Goal: Information Seeking & Learning: Understand process/instructions

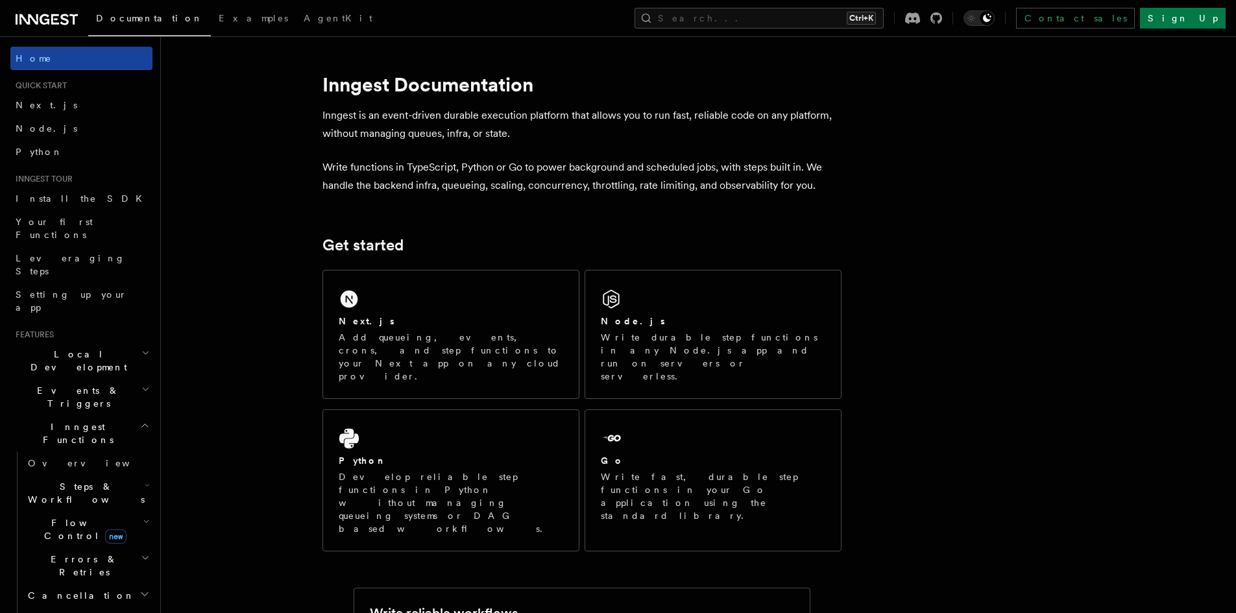
click at [39, 65] on link "Home" at bounding box center [81, 58] width 142 height 23
click at [219, 19] on span "Examples" at bounding box center [253, 18] width 69 height 10
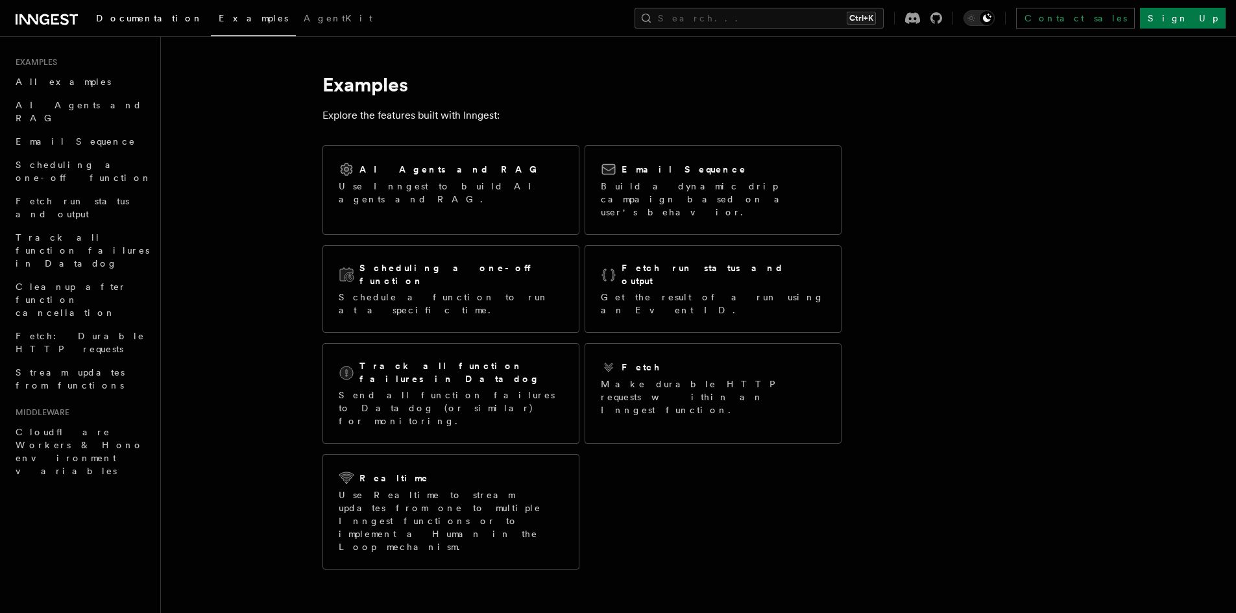
click at [164, 18] on link "Documentation" at bounding box center [149, 19] width 123 height 31
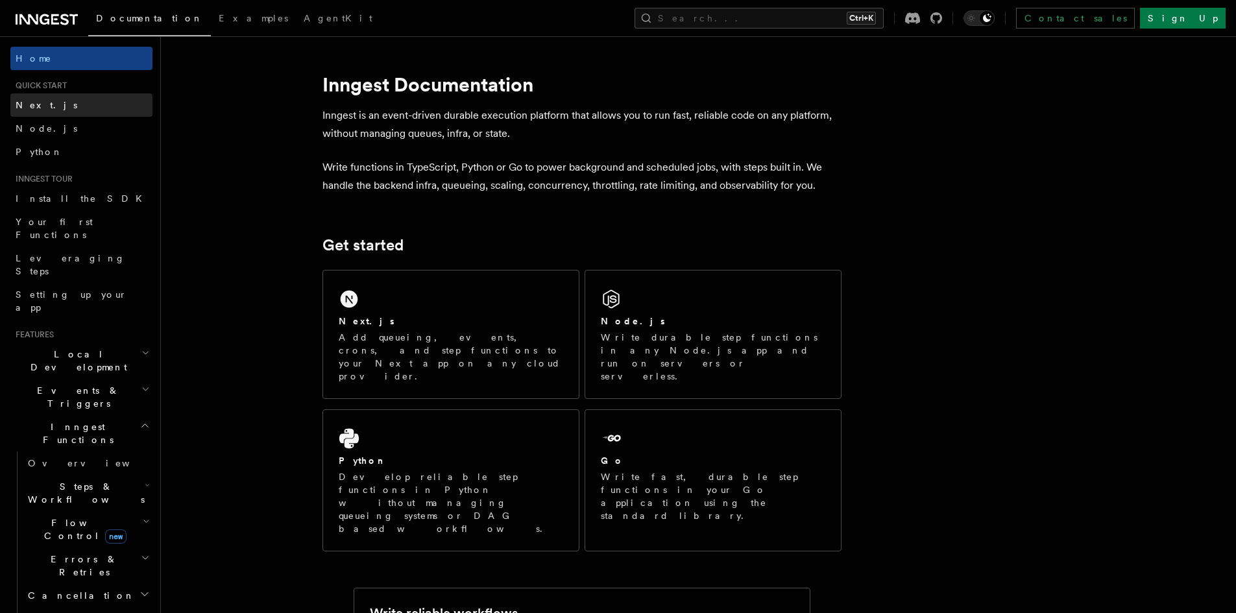
click at [25, 97] on link "Next.js" at bounding box center [81, 104] width 142 height 23
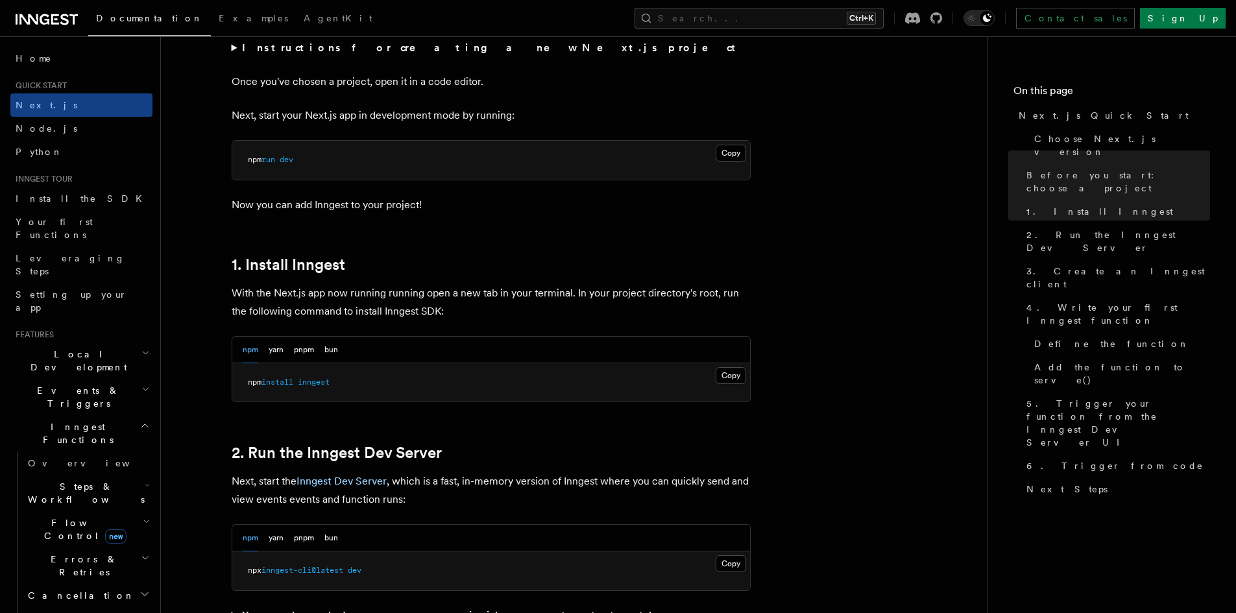
scroll to position [584, 0]
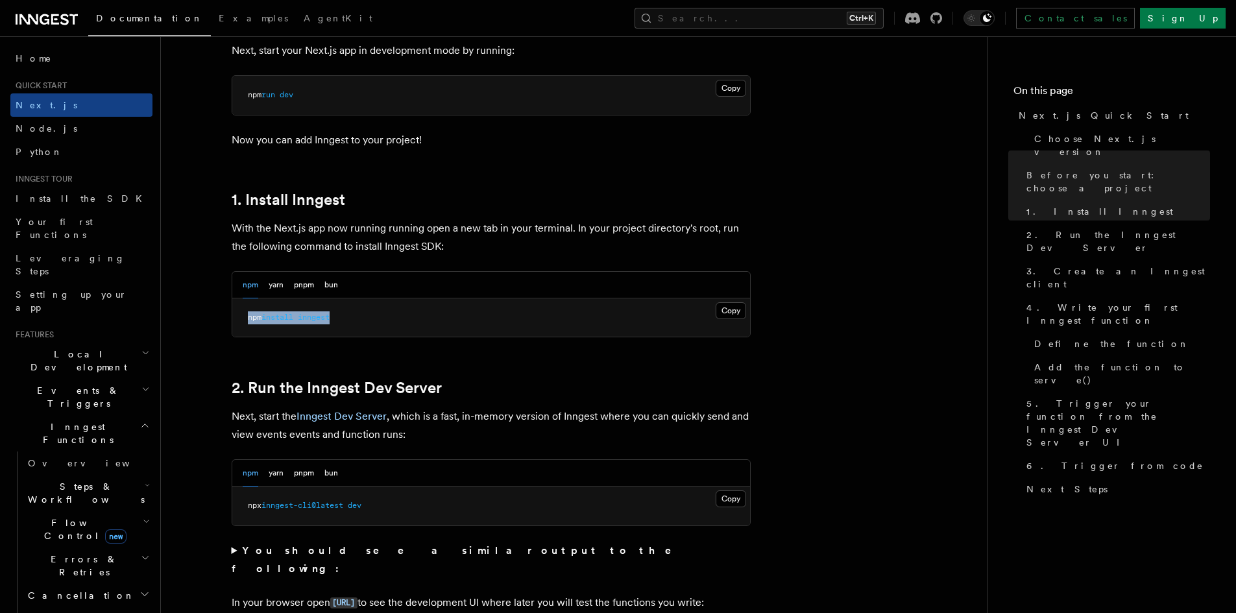
drag, startPoint x: 343, startPoint y: 314, endPoint x: 210, endPoint y: 317, distance: 133.1
copy span "npm install inngest"
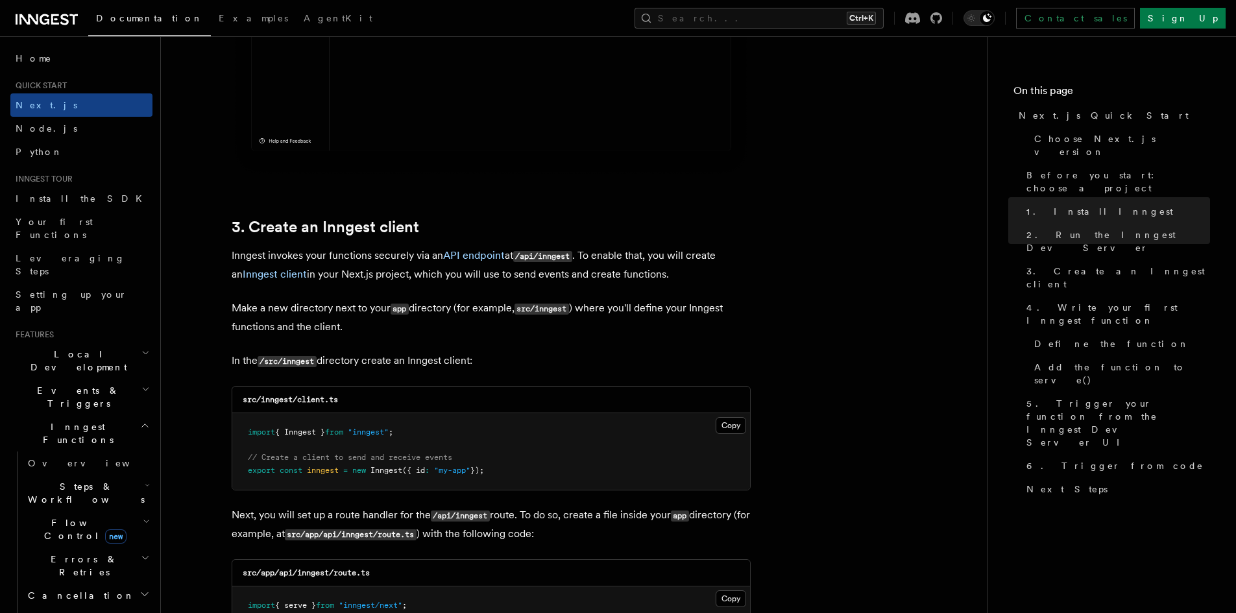
scroll to position [1428, 0]
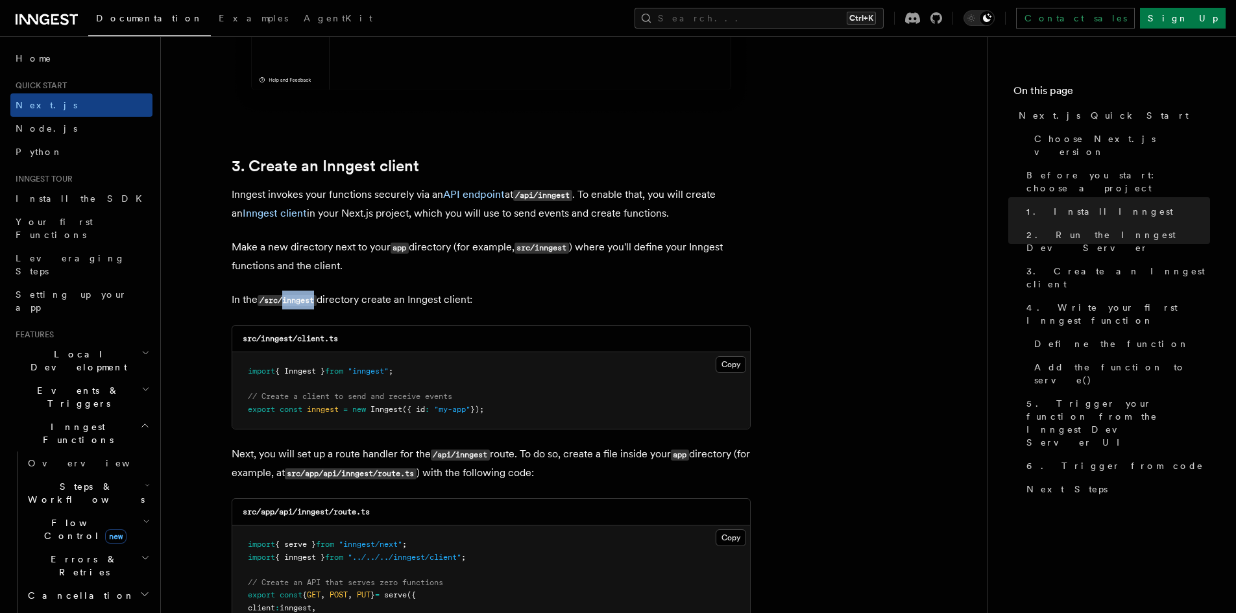
drag, startPoint x: 287, startPoint y: 299, endPoint x: 320, endPoint y: 300, distance: 33.1
click at [317, 300] on code "/src/inngest" at bounding box center [287, 300] width 59 height 11
copy code "inngest"
drag, startPoint x: 245, startPoint y: 360, endPoint x: 563, endPoint y: 428, distance: 324.4
click at [563, 428] on pre "import { Inngest } from "inngest" ; // Create a client to send and receive even…" at bounding box center [491, 390] width 518 height 77
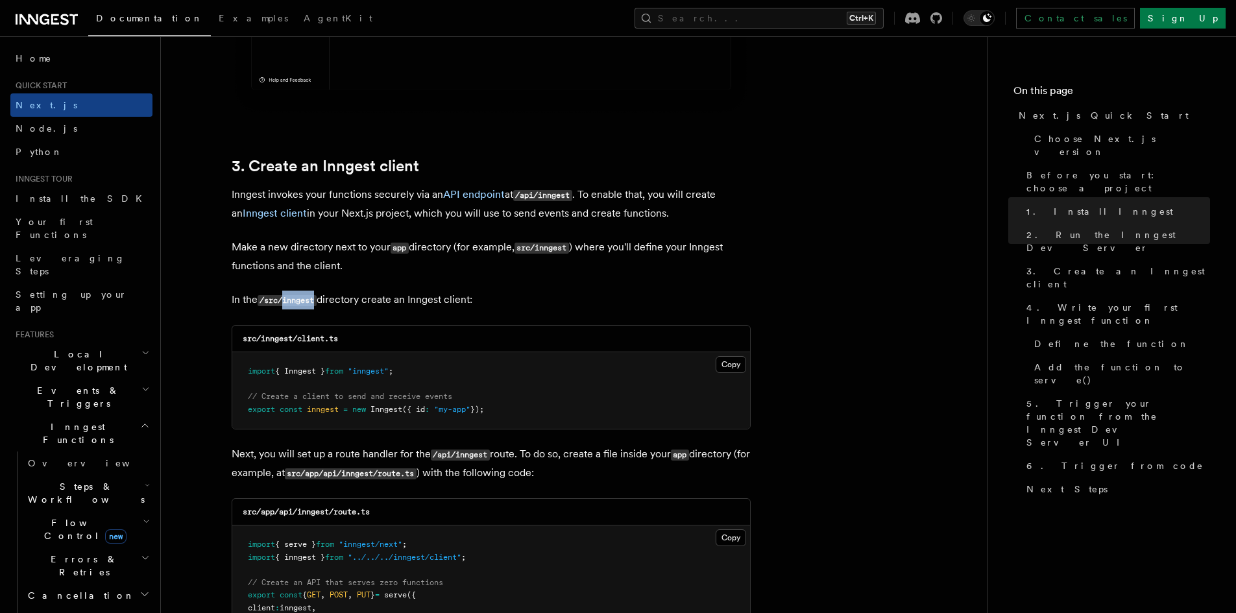
copy code "import { Inngest } from "inngest" ; // Create a client to send and receive even…"
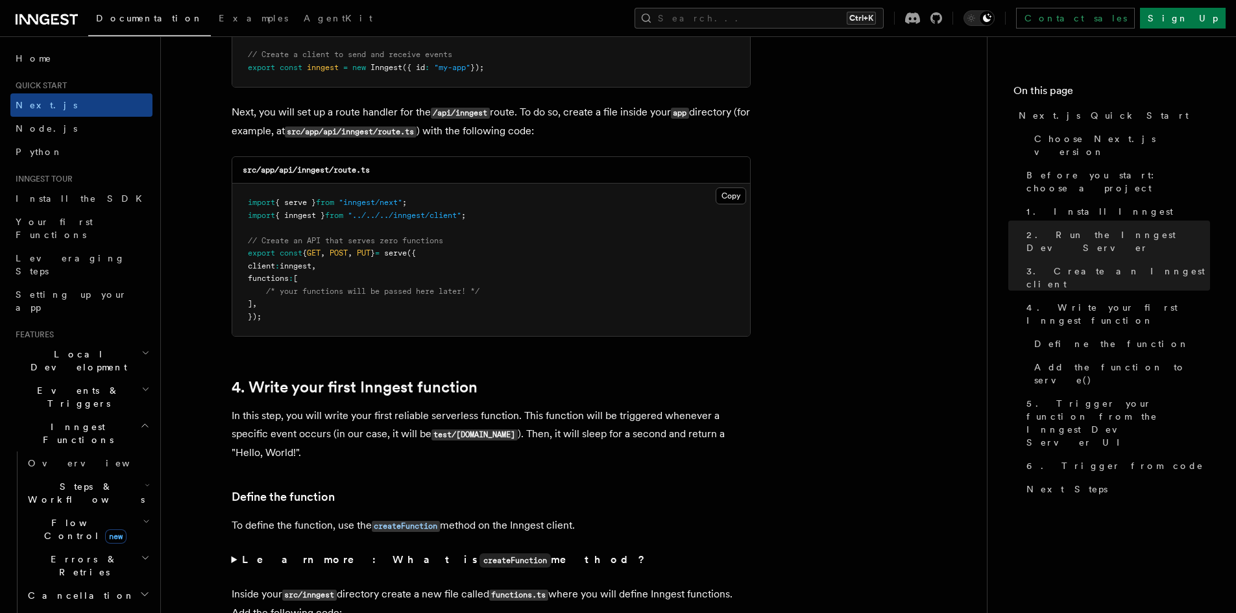
scroll to position [1752, 0]
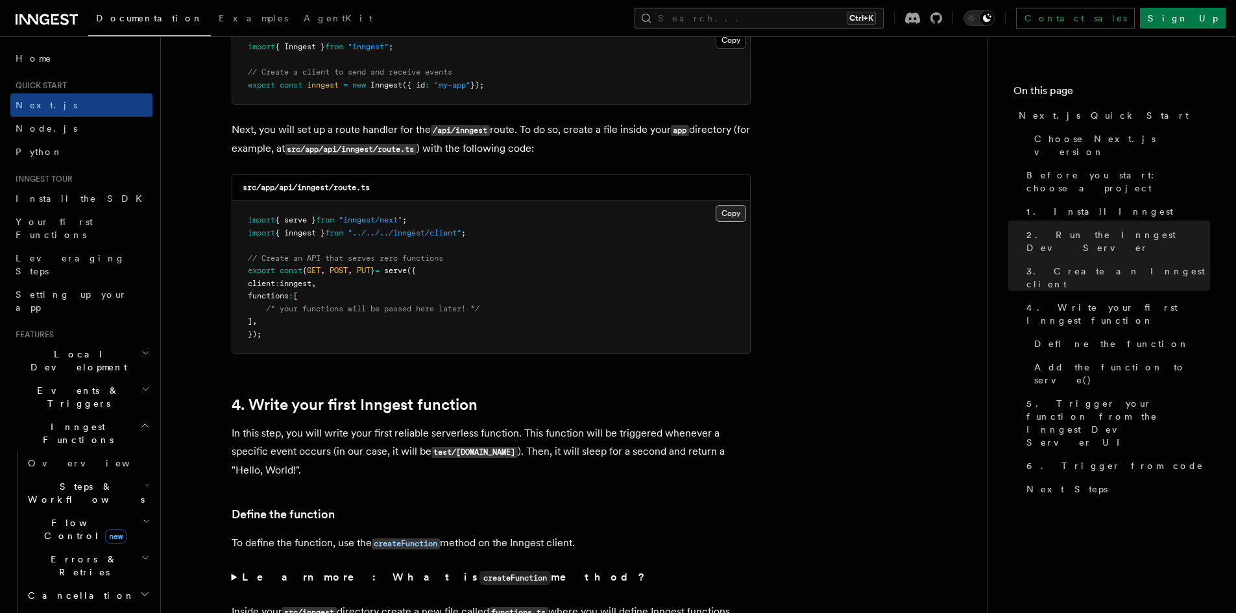
click at [733, 210] on button "Copy Copied" at bounding box center [731, 213] width 31 height 17
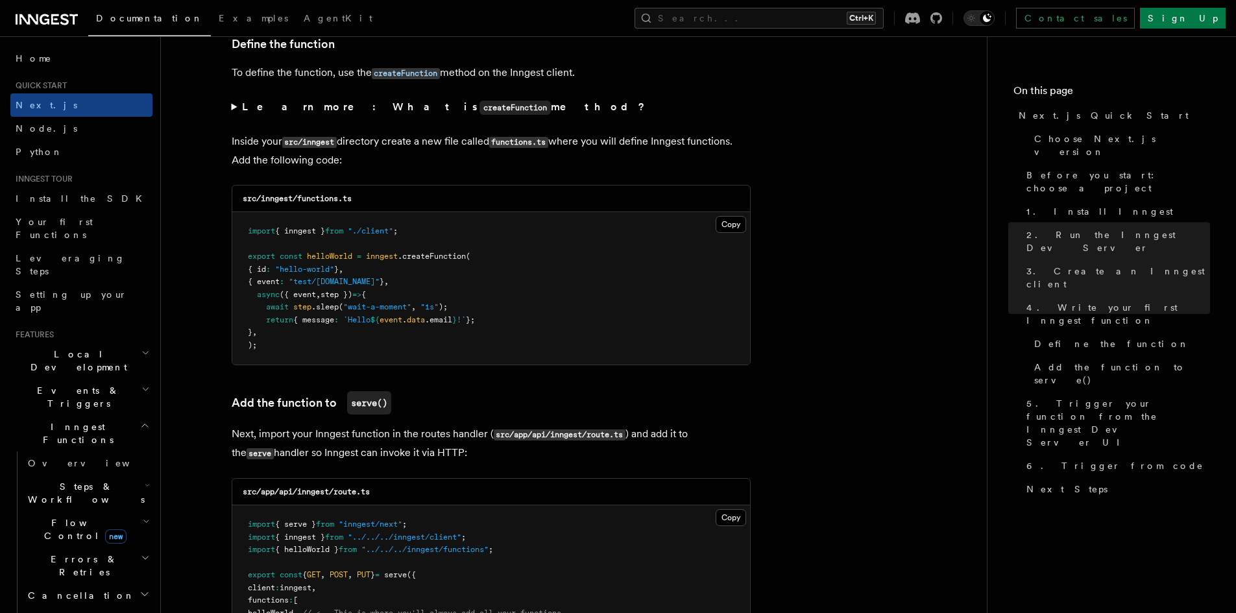
scroll to position [2271, 0]
